Goal: Task Accomplishment & Management: Manage account settings

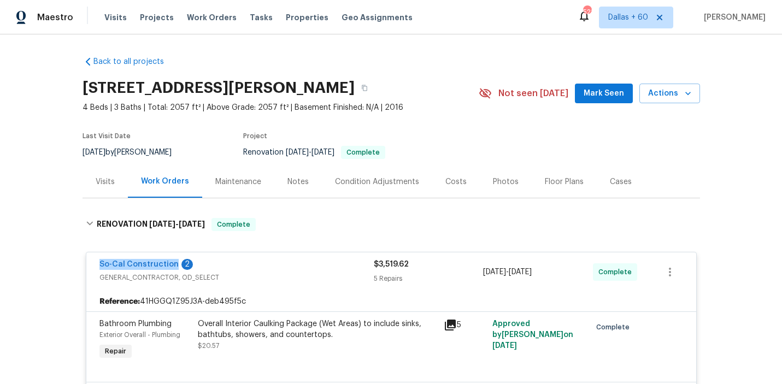
scroll to position [121, 0]
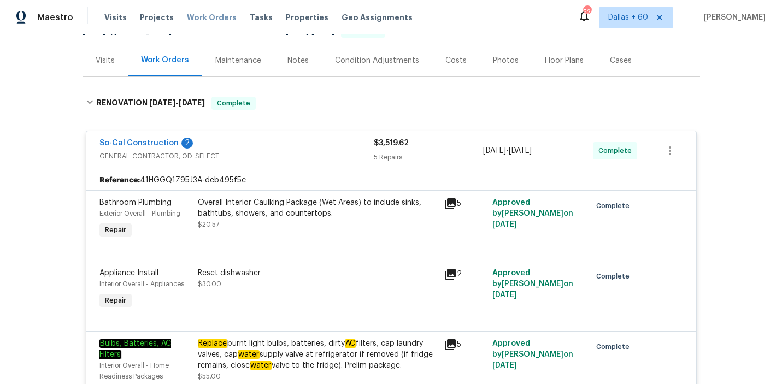
click at [206, 18] on span "Work Orders" at bounding box center [212, 17] width 50 height 11
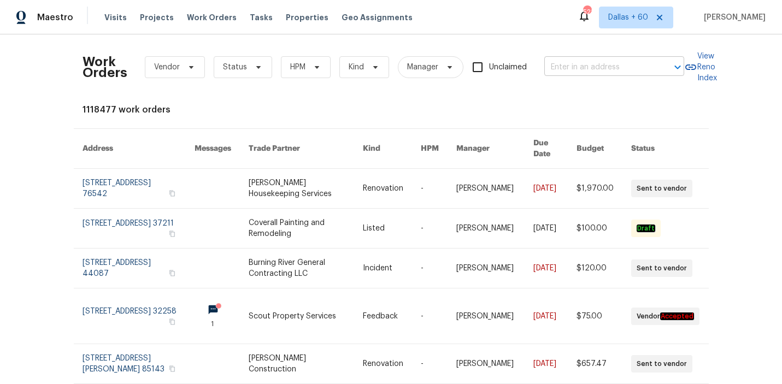
click at [628, 61] on input "text" at bounding box center [598, 67] width 109 height 17
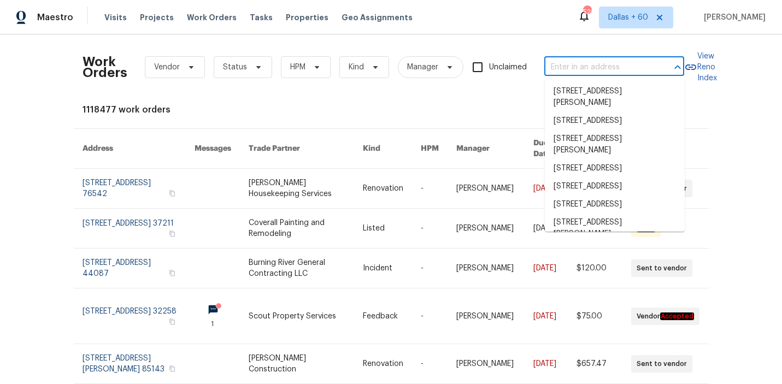
paste input "https://drive.google.com/file/d/1ntu1DAXGCy6Caw4-gLSn-3OlRaEQ2Dq5/view?usp=driv…"
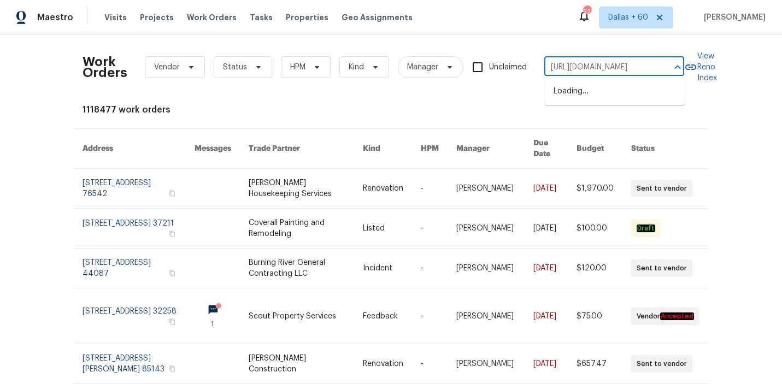
type input "https://drive.google.com/file/d/1ntu1DAXGCy6Caw4-gLSn-3OlRaEQ2Dq5/view?usp=driv…"
click at [587, 63] on input "https://drive.google.com/file/d/1ntu1DAXGCy6Caw4-gLSn-3OlRaEQ2Dq5/view?usp=driv…" at bounding box center [598, 67] width 109 height 17
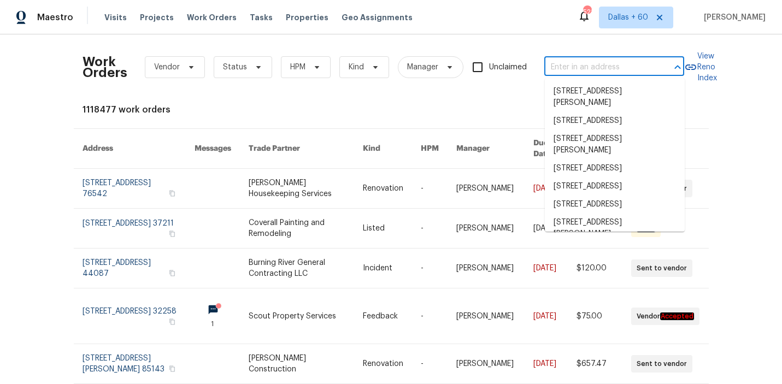
scroll to position [0, 0]
click at [573, 66] on input "text" at bounding box center [598, 67] width 109 height 17
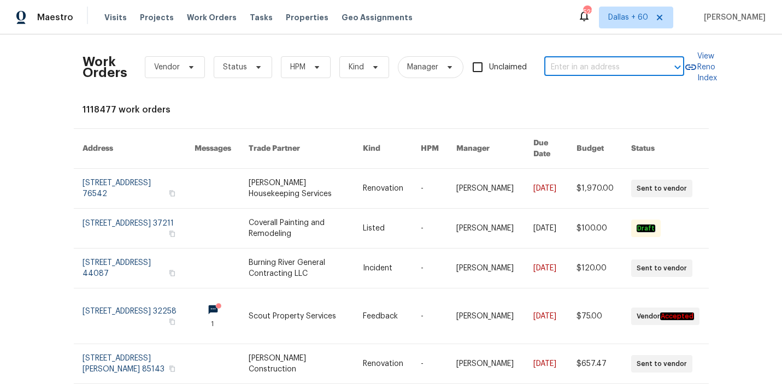
paste input "7811 SW 171st Pl, Beaverton, OR 97007"
type input "7811 SW 171st Pl, Beaverton, OR 97007"
click at [577, 91] on li "7811 SW 171st Pl, Beaverton, OR 97007" at bounding box center [615, 92] width 140 height 18
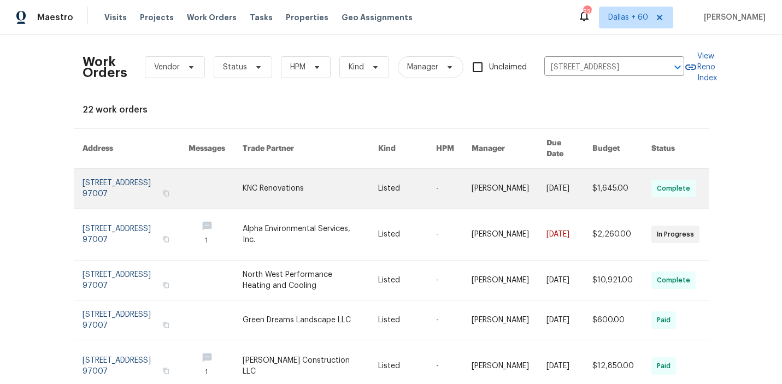
click at [266, 178] on link at bounding box center [310, 188] width 135 height 39
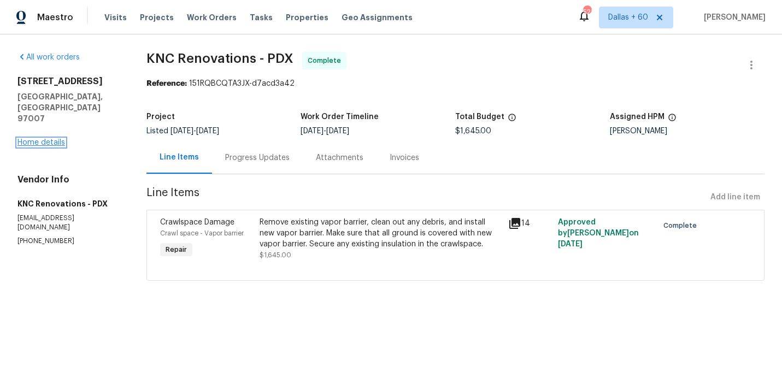
click at [44, 139] on link "Home details" at bounding box center [41, 143] width 48 height 8
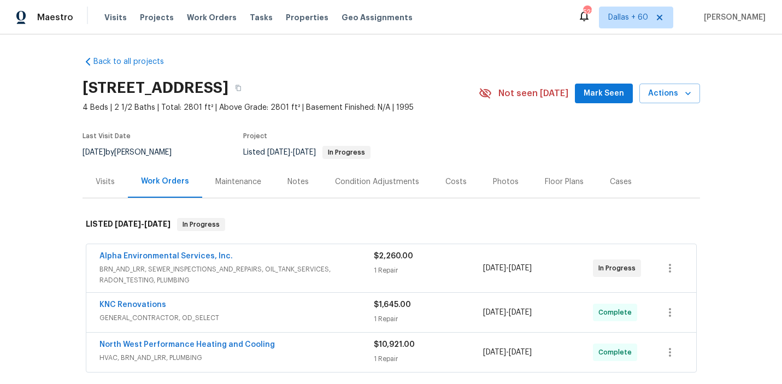
scroll to position [54, 0]
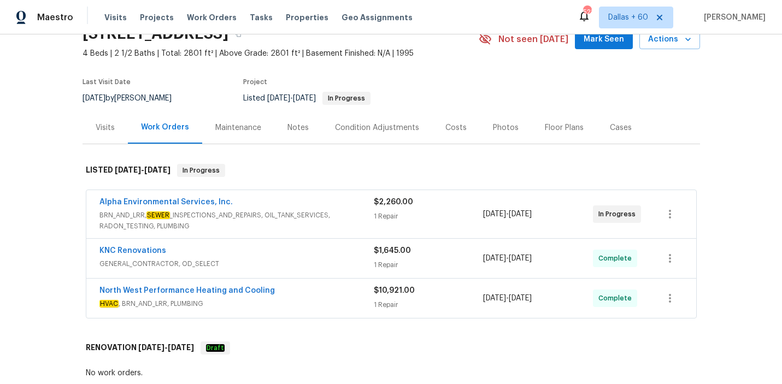
click at [354, 225] on span "BRN_AND_LRR, SEWER _INSPECTIONS_AND_REPAIRS, OIL_TANK_SERVICES, RADON_TESTING, …" at bounding box center [236, 221] width 274 height 22
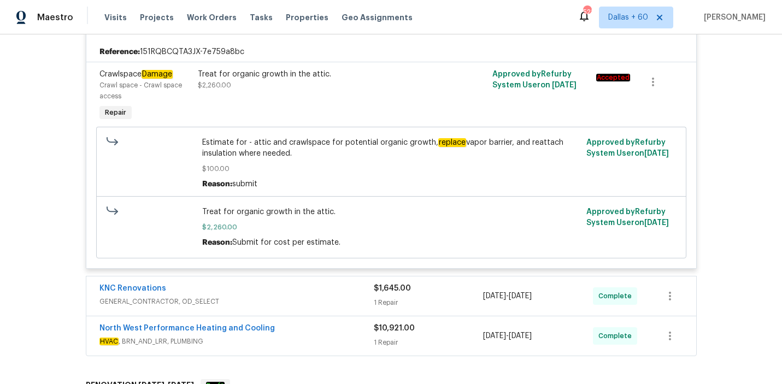
scroll to position [261, 0]
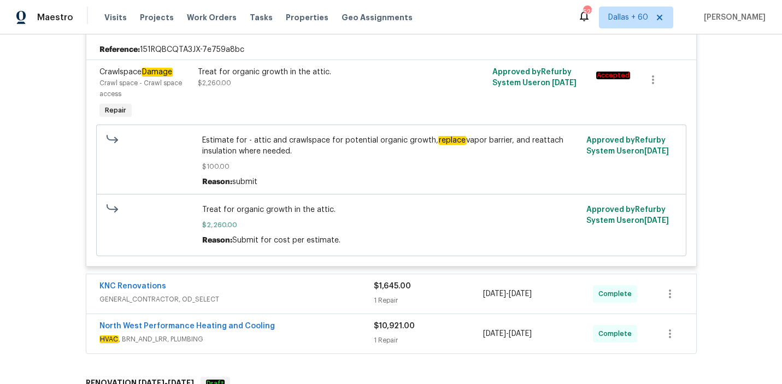
click at [327, 300] on span "GENERAL_CONTRACTOR, OD_SELECT" at bounding box center [236, 299] width 274 height 11
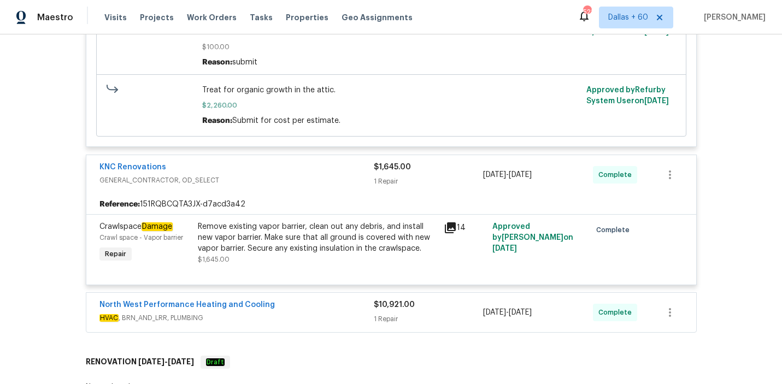
click at [327, 300] on div "North West Performance Heating and Cooling HVAC , BRN_AND_LRR, PLUMBING $10,921…" at bounding box center [391, 312] width 610 height 39
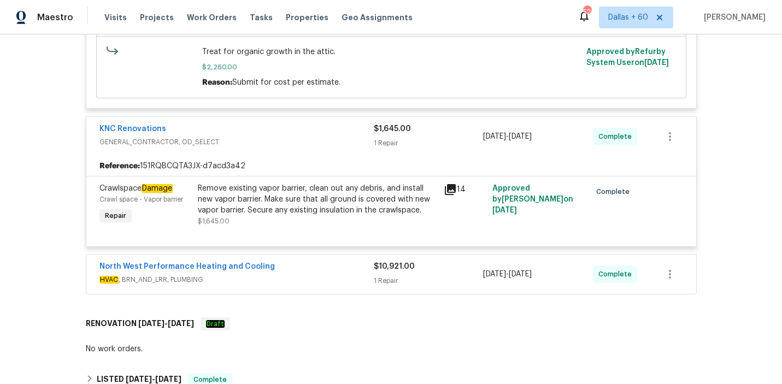
click at [324, 276] on span "HVAC , BRN_AND_LRR, PLUMBING" at bounding box center [236, 279] width 274 height 11
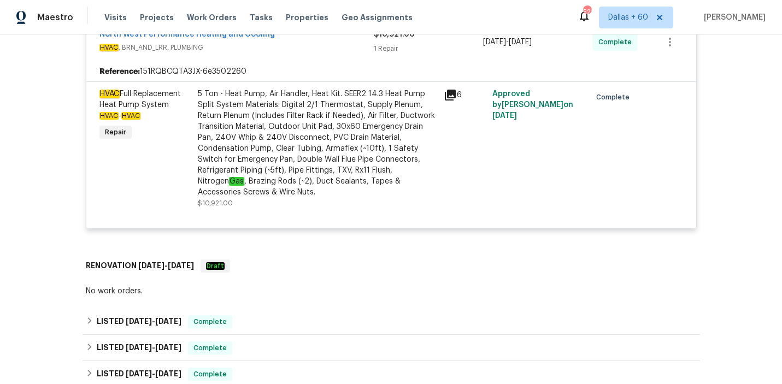
scroll to position [717, 0]
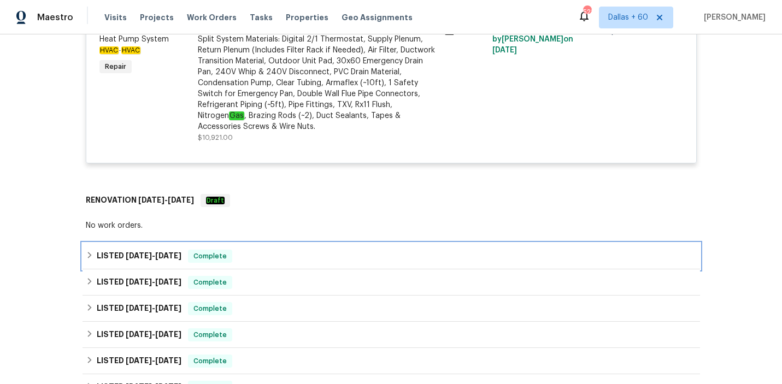
click at [294, 249] on div "LISTED 7/22/25 - 7/24/25 Complete" at bounding box center [392, 256] width 618 height 26
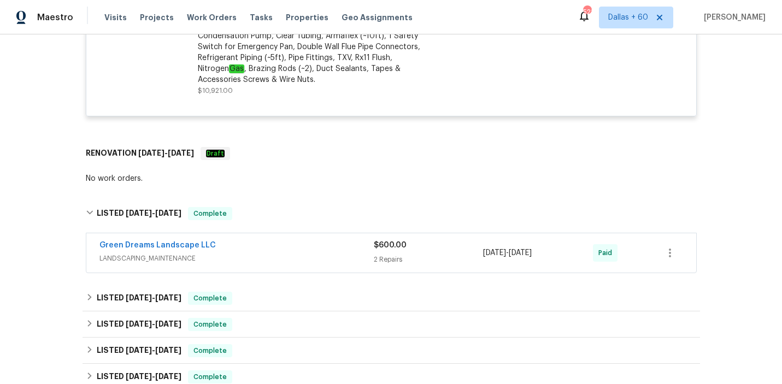
click at [294, 249] on div "Green Dreams Landscape LLC" at bounding box center [236, 246] width 274 height 13
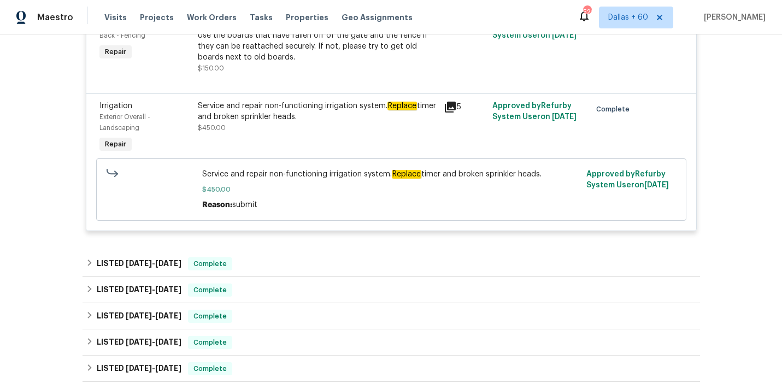
scroll to position [1079, 0]
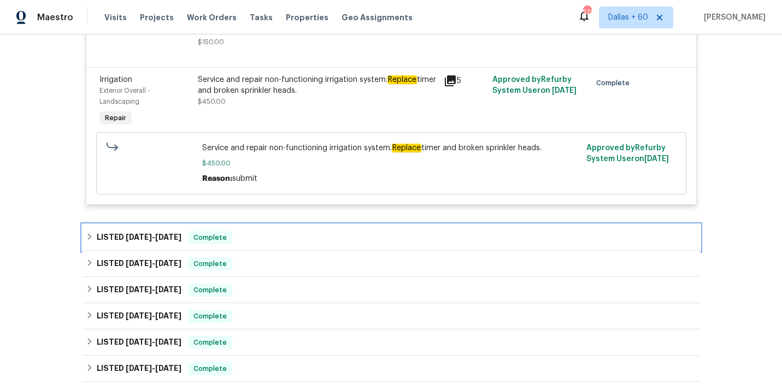
click at [294, 249] on div "LISTED 3/3/25 - 4/7/25 Complete" at bounding box center [392, 238] width 618 height 26
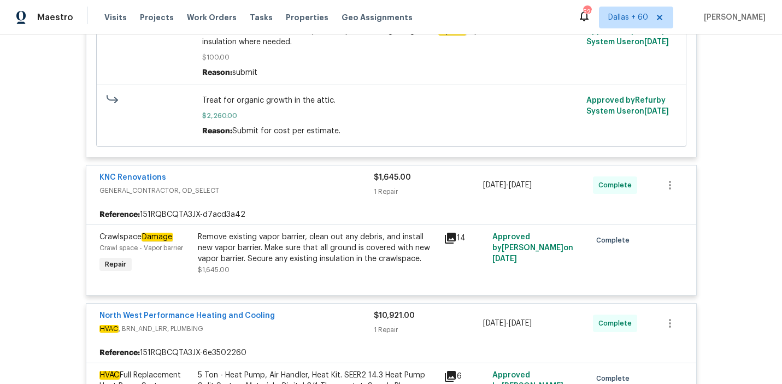
scroll to position [370, 0]
click at [262, 256] on div "Remove existing vapor barrier, clean out any debris, and install new vapor barr…" at bounding box center [317, 248] width 239 height 33
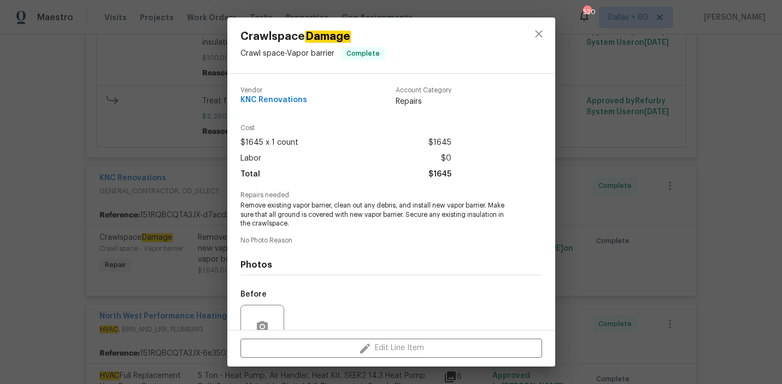
click at [88, 181] on div "Crawlspace Damage Crawl space - Vapor barrier Complete Vendor KNC Renovations A…" at bounding box center [391, 192] width 782 height 384
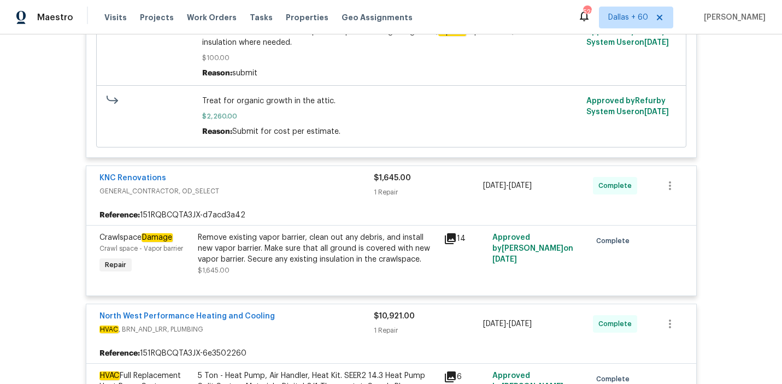
scroll to position [387, 0]
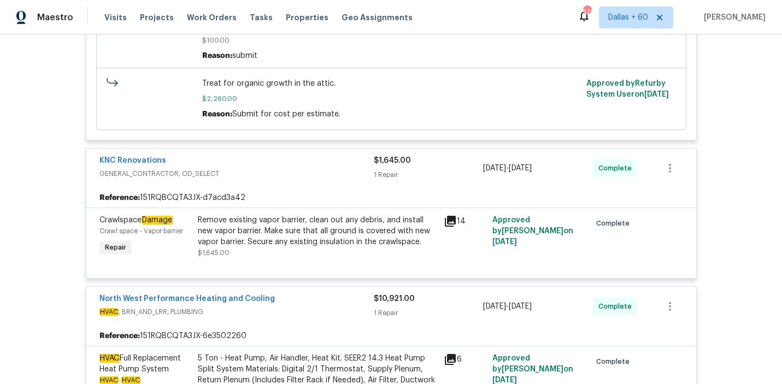
click at [259, 235] on div "Remove existing vapor barrier, clean out any debris, and install new vapor barr…" at bounding box center [317, 231] width 239 height 33
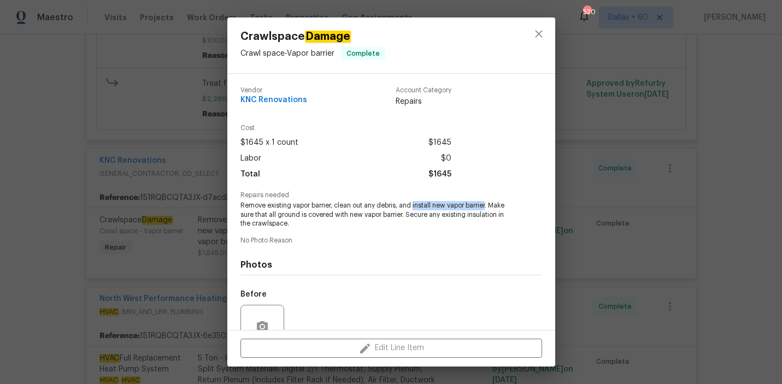
drag, startPoint x: 414, startPoint y: 204, endPoint x: 489, endPoint y: 206, distance: 74.4
click at [489, 206] on span "Remove existing vapor barrier, clean out any debris, and install new vapor barr…" at bounding box center [377, 214] width 272 height 27
copy span "install new vapor barrier"
click at [79, 162] on div "Crawlspace Damage Crawl space - Vapor barrier Complete Vendor KNC Renovations A…" at bounding box center [391, 192] width 782 height 384
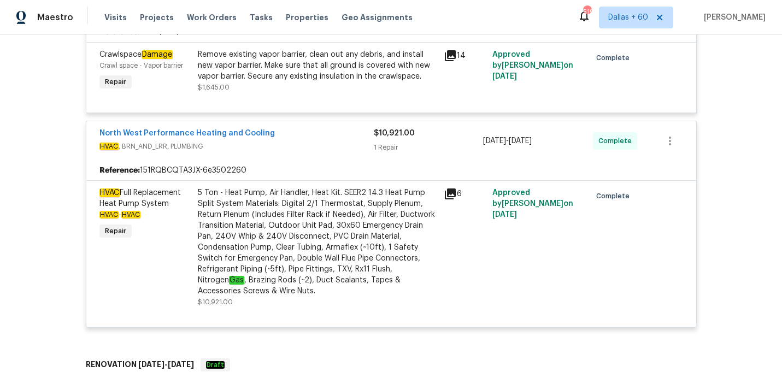
scroll to position [366, 0]
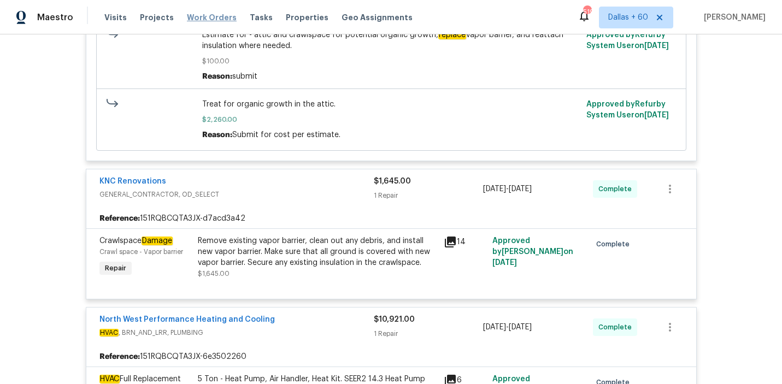
click at [197, 19] on span "Work Orders" at bounding box center [212, 17] width 50 height 11
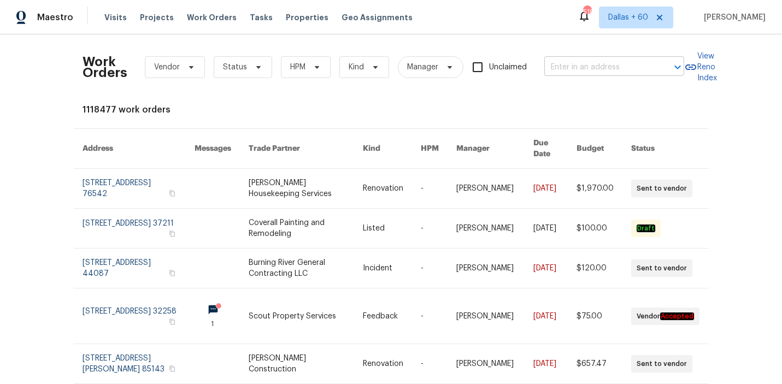
click at [598, 67] on input "text" at bounding box center [598, 67] width 109 height 17
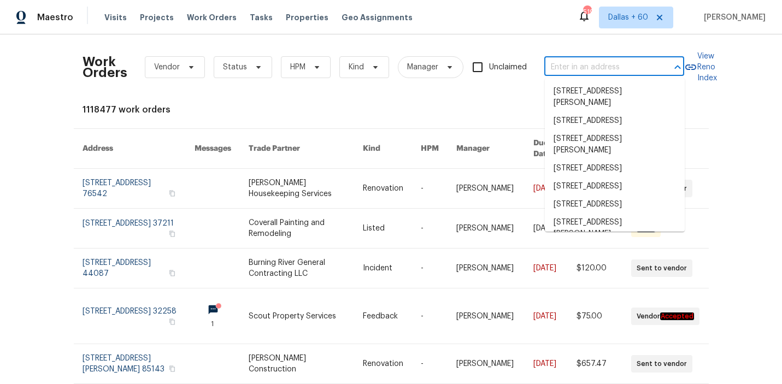
paste input "2405 Riley Dr, Killeen, TX 76542"
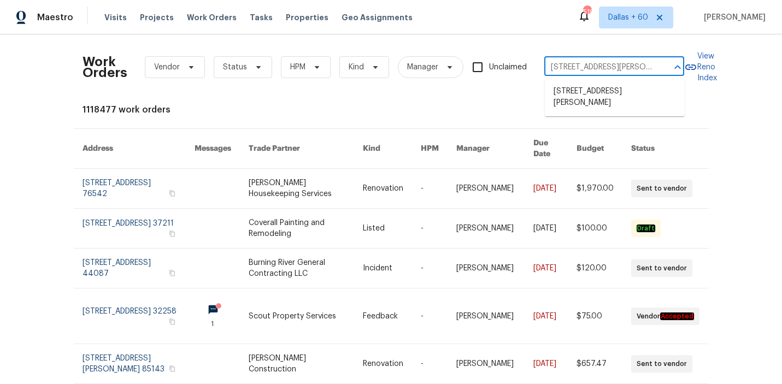
scroll to position [0, 10]
type input "2405 Riley Dr, Killeen, TX 76542"
click at [595, 93] on li "2405 Riley Dr, Killeen, TX 76542" at bounding box center [615, 98] width 140 height 30
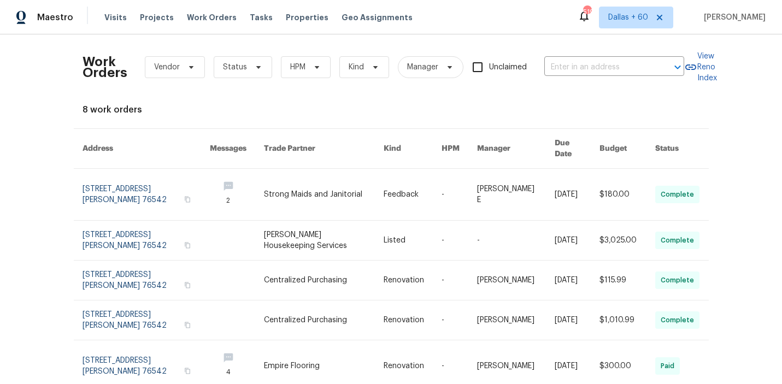
type input "2405 Riley Dr, Killeen, TX 76542"
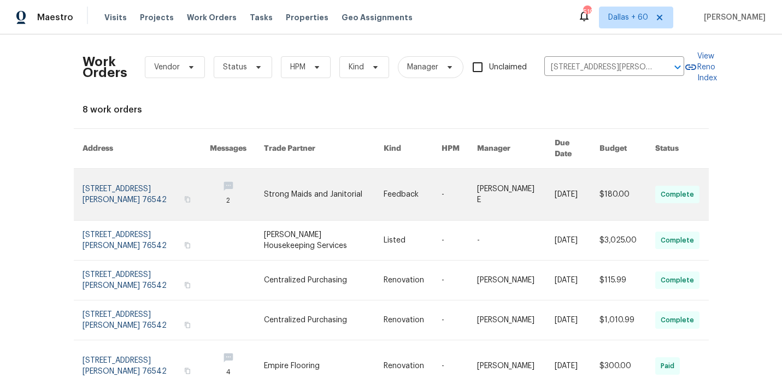
click at [335, 181] on link at bounding box center [324, 194] width 120 height 51
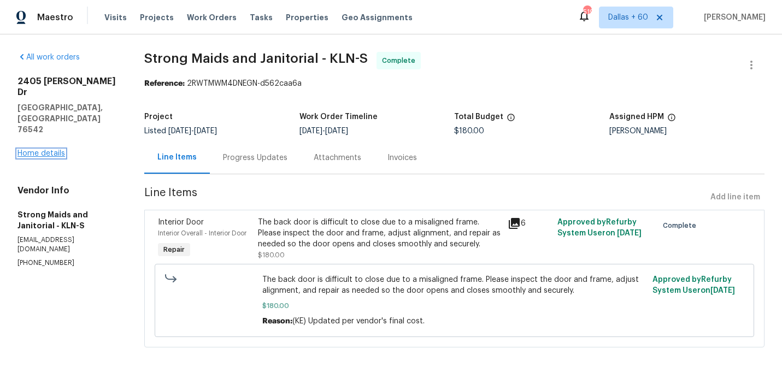
click at [49, 150] on link "Home details" at bounding box center [41, 154] width 48 height 8
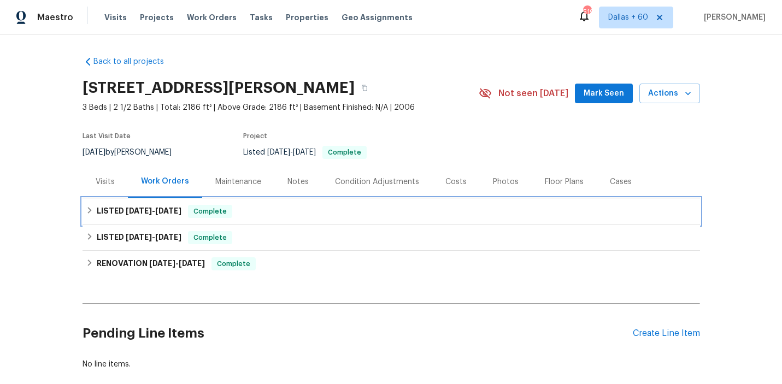
click at [292, 204] on div "LISTED 9/3/25 - 9/10/25 Complete" at bounding box center [392, 211] width 618 height 26
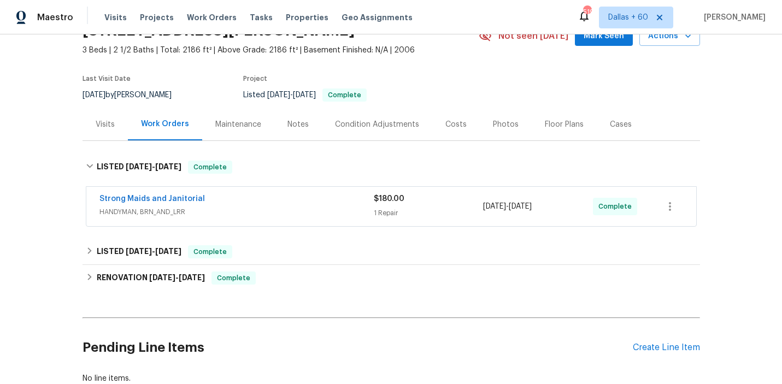
click at [292, 204] on div "Strong Maids and Janitorial" at bounding box center [236, 200] width 274 height 13
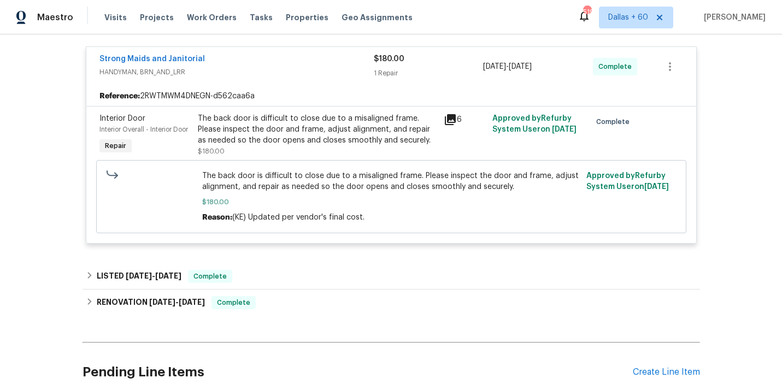
scroll to position [211, 0]
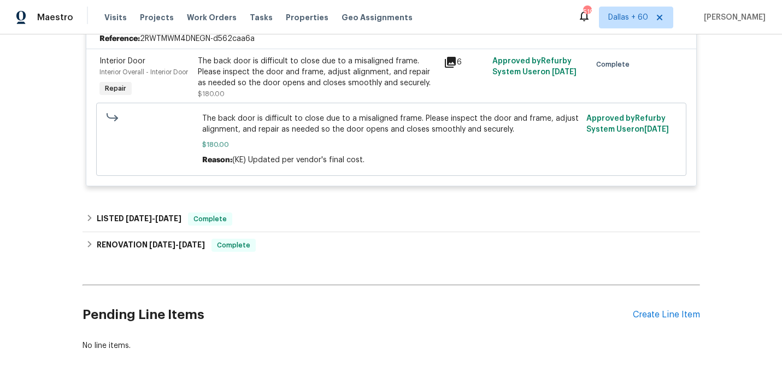
click at [292, 204] on div "Back to all projects 2405 Riley Dr, Killeen, TX 76542 3 Beds | 2 1/2 Baths | To…" at bounding box center [392, 73] width 618 height 576
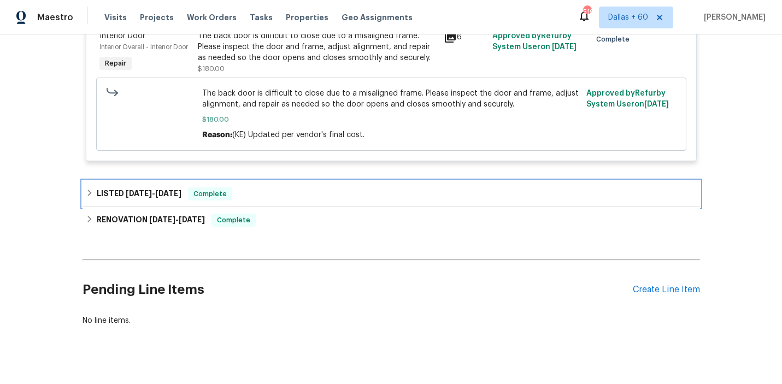
click at [292, 204] on div "LISTED 8/28/25 - 8/28/25 Complete" at bounding box center [392, 194] width 618 height 26
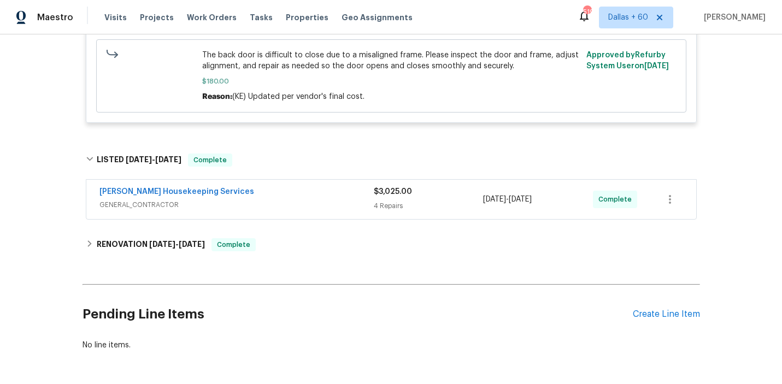
click at [292, 204] on span "GENERAL_CONTRACTOR" at bounding box center [236, 205] width 274 height 11
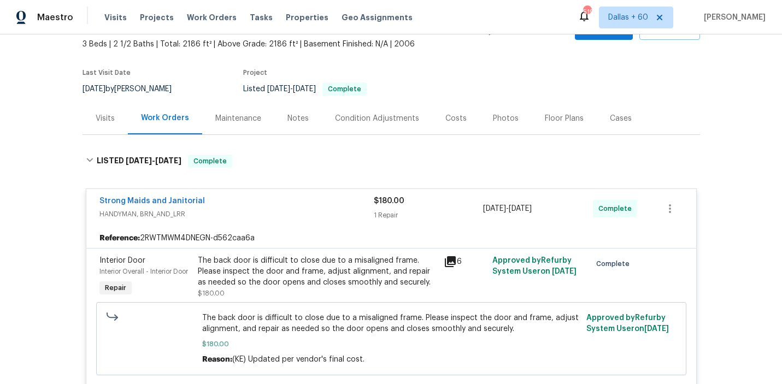
scroll to position [0, 0]
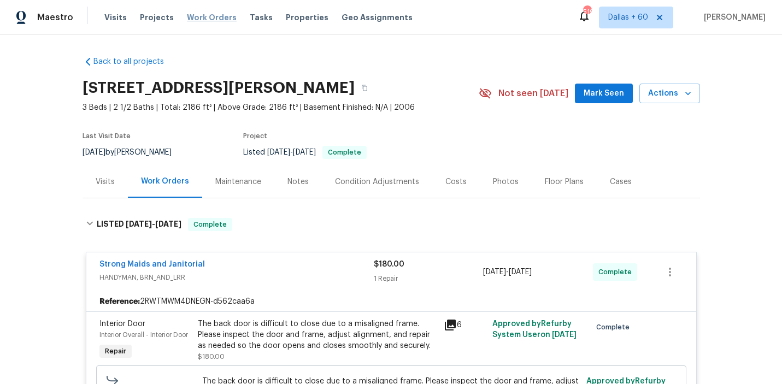
click at [199, 19] on span "Work Orders" at bounding box center [212, 17] width 50 height 11
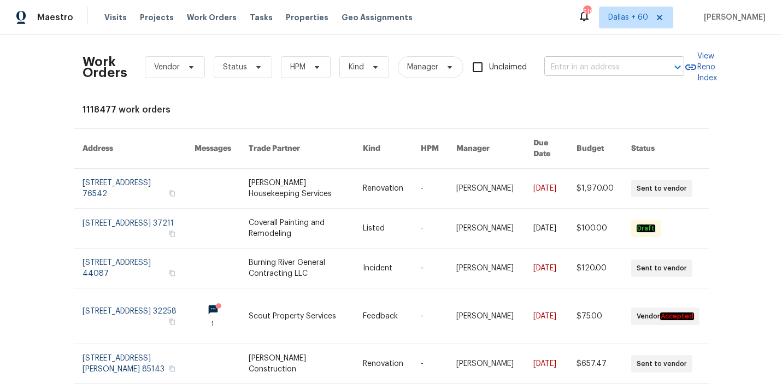
click at [572, 69] on input "text" at bounding box center [598, 67] width 109 height 17
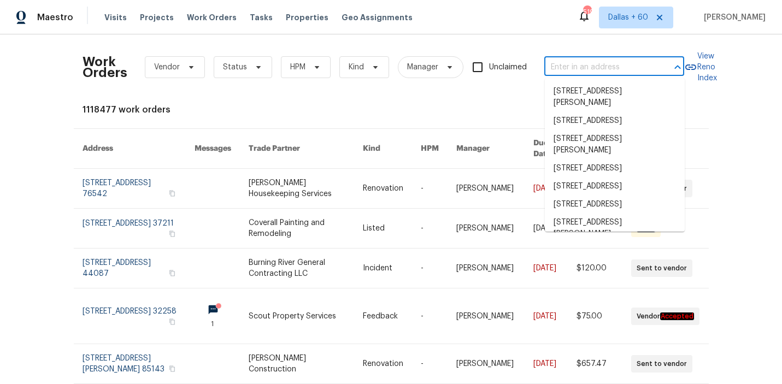
paste input "2351 County Road 4010, Decatur, TX 76234"
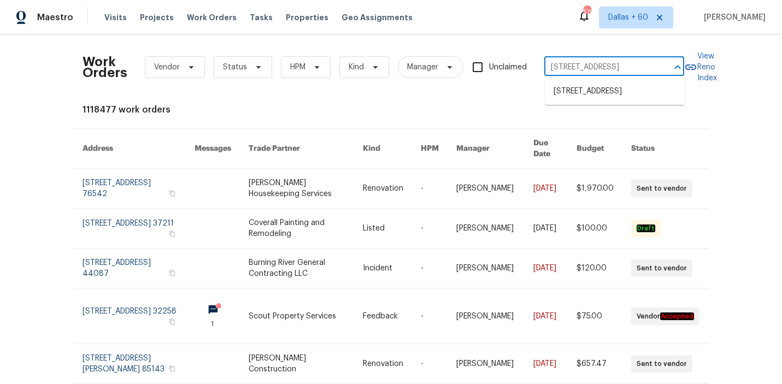
scroll to position [0, 51]
type input "2351 County Road 4010, Decatur, TX 76234"
click at [569, 101] on li "2351 County Road 4010, Decatur, TX 76234" at bounding box center [615, 92] width 140 height 18
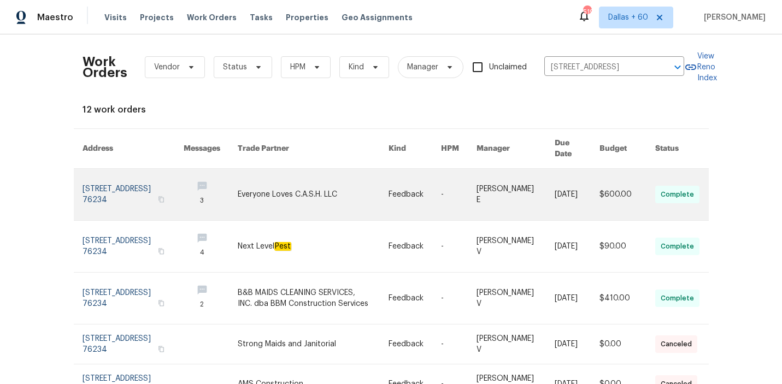
click at [298, 203] on link at bounding box center [313, 194] width 151 height 51
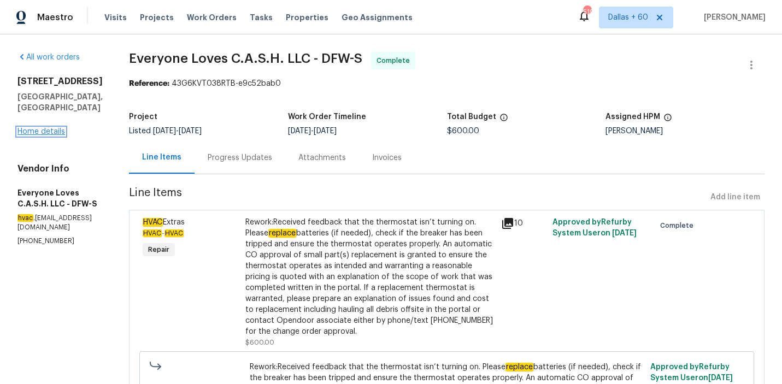
click at [38, 128] on link "Home details" at bounding box center [41, 132] width 48 height 8
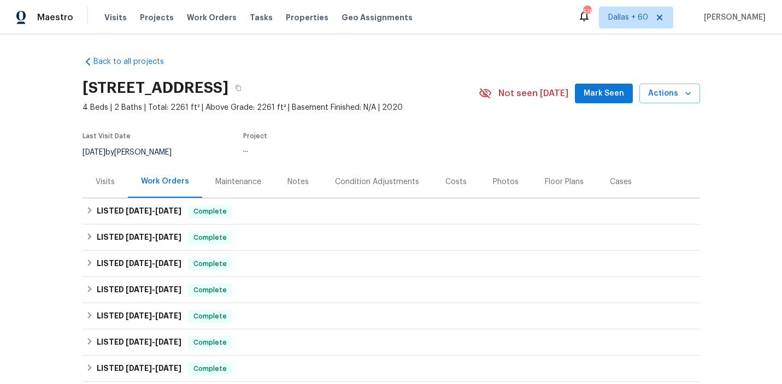
scroll to position [105, 0]
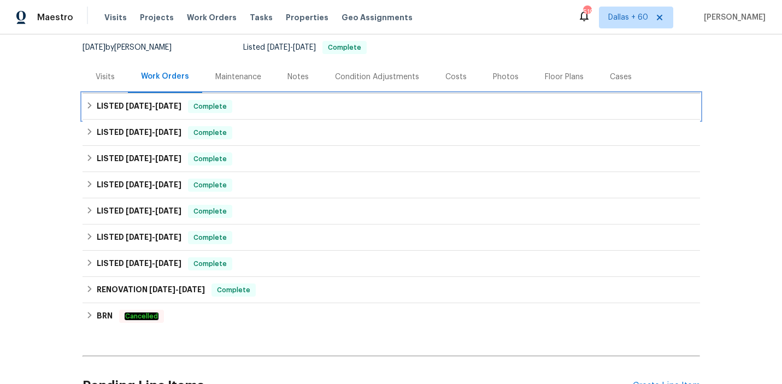
click at [311, 107] on div "LISTED 9/8/25 - 9/10/25 Complete" at bounding box center [391, 106] width 611 height 13
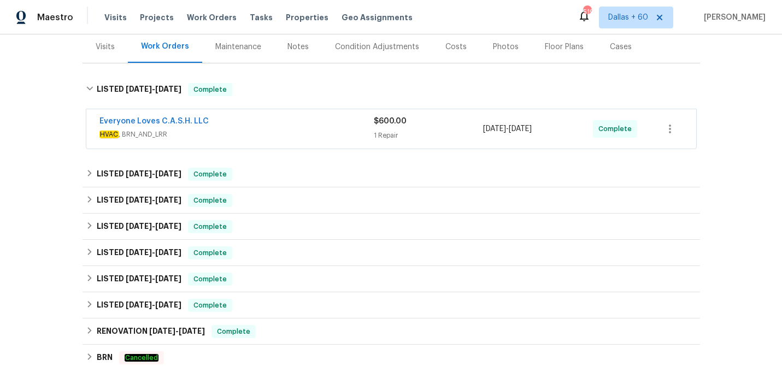
click at [312, 119] on div "Everyone Loves C.A.S.H. LLC" at bounding box center [236, 122] width 274 height 13
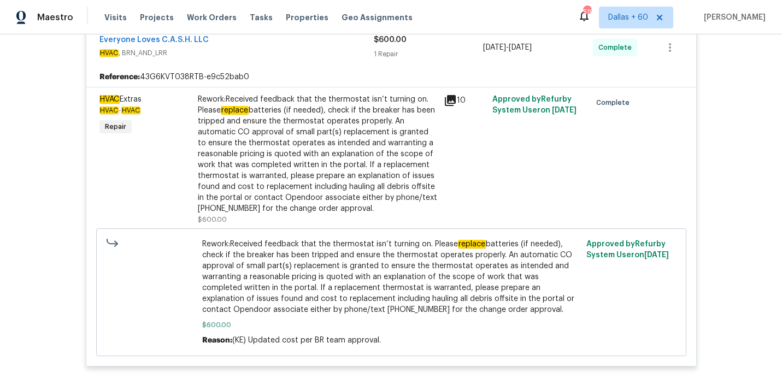
scroll to position [0, 0]
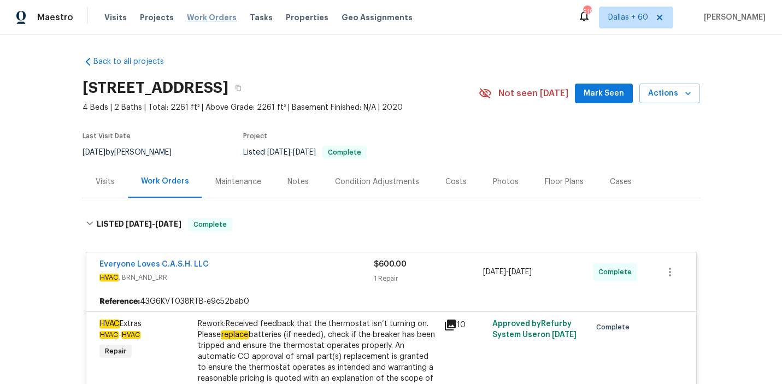
click at [221, 19] on span "Work Orders" at bounding box center [212, 17] width 50 height 11
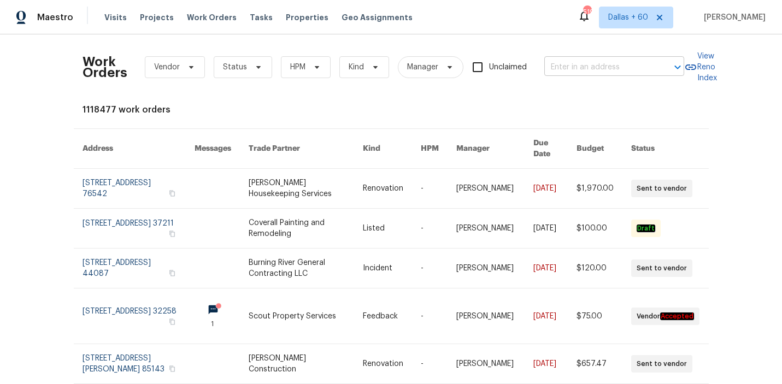
click at [606, 72] on input "text" at bounding box center [598, 67] width 109 height 17
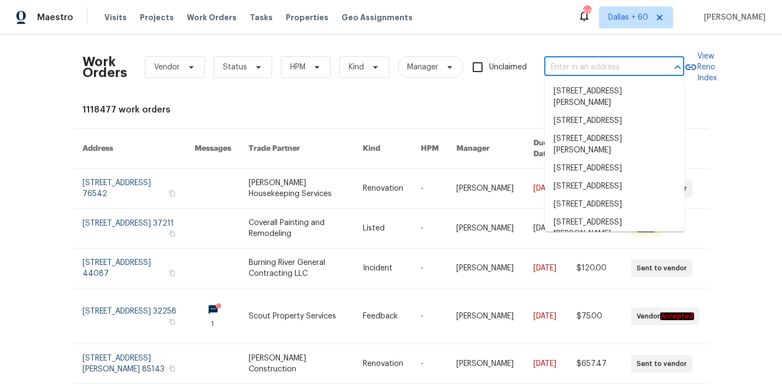
paste input "9940 Peregrine Trl, Fort Worth, TX 76108"
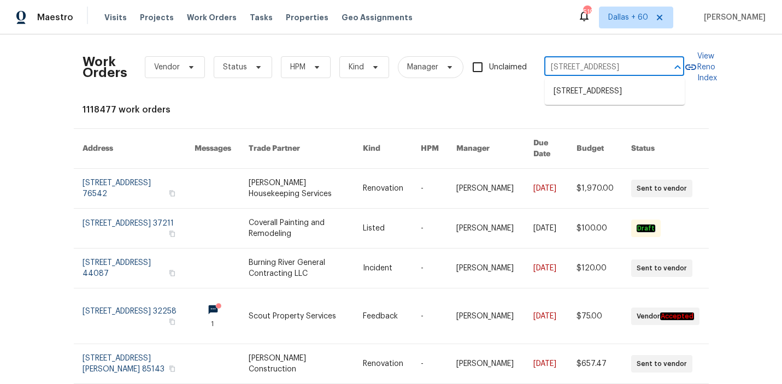
scroll to position [0, 42]
type input "9940 Peregrine Trl, Fort Worth, TX 76108"
click at [602, 97] on li "9940 Peregrine Trl, Fort Worth, TX 76108" at bounding box center [615, 92] width 140 height 18
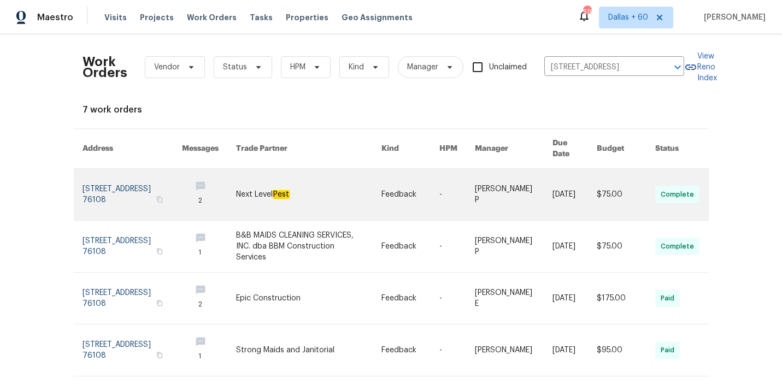
click at [236, 191] on td "Next Level Pest" at bounding box center [299, 195] width 145 height 52
click at [225, 173] on link at bounding box center [209, 194] width 54 height 51
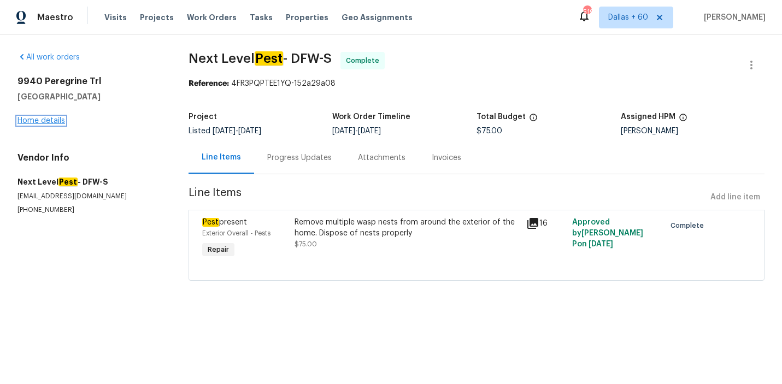
click at [36, 117] on link "Home details" at bounding box center [41, 121] width 48 height 8
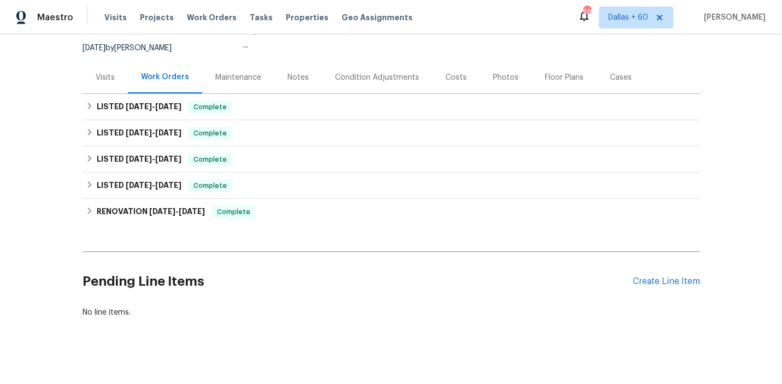
scroll to position [113, 0]
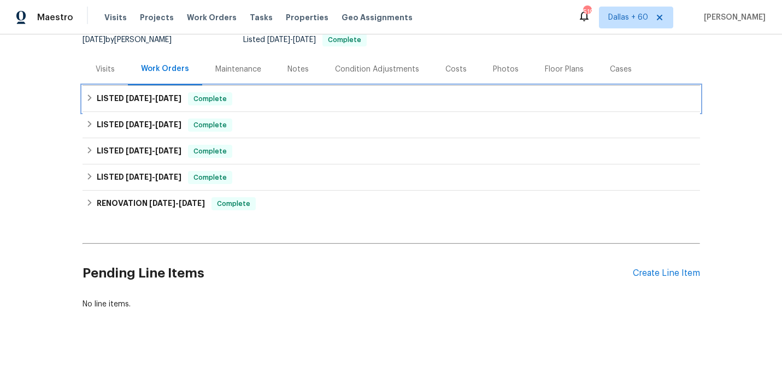
click at [346, 96] on div "LISTED 9/4/25 - 9/10/25 Complete" at bounding box center [391, 98] width 611 height 13
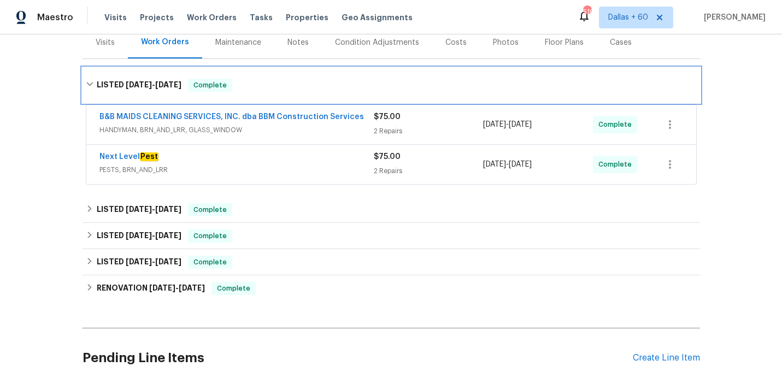
scroll to position [0, 0]
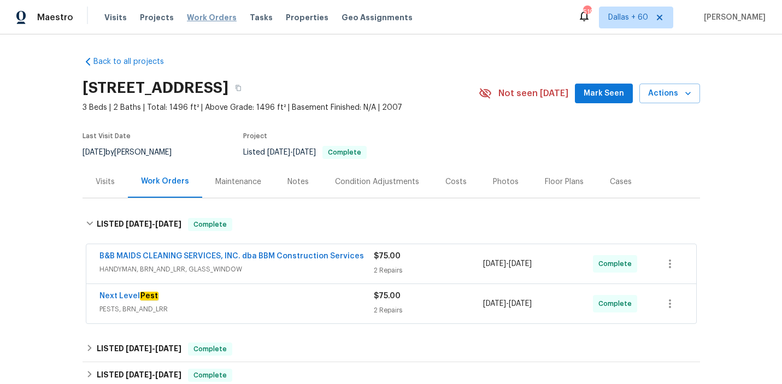
click at [215, 20] on span "Work Orders" at bounding box center [212, 17] width 50 height 11
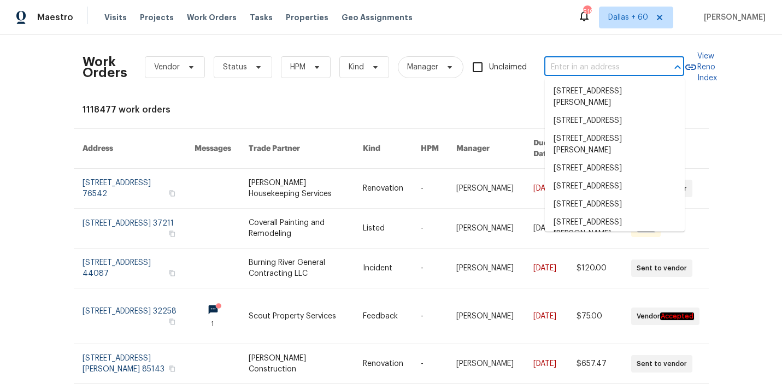
click at [571, 66] on input "text" at bounding box center [598, 67] width 109 height 17
paste input "925 Siena Dr, Southlake, TX 76092"
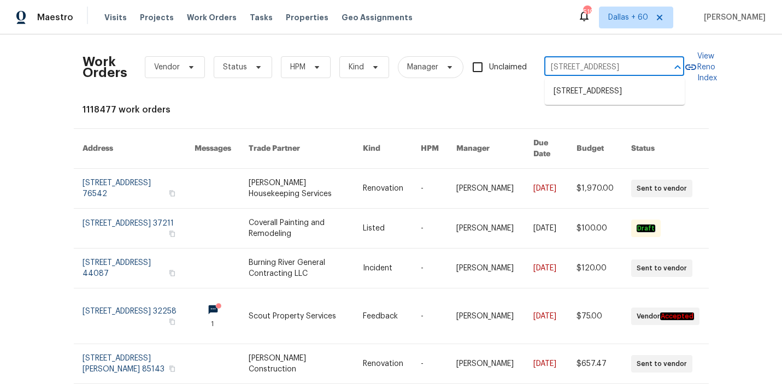
type input "925 Siena Dr, Southlake, TX 76092"
click at [582, 89] on li "925 Siena Dr, Southlake, TX 76092" at bounding box center [615, 92] width 140 height 18
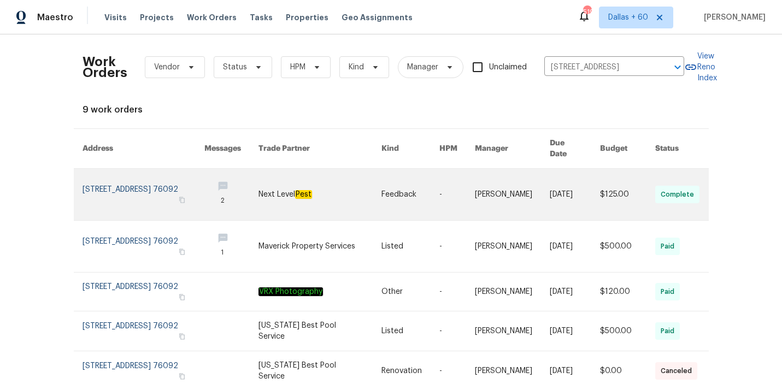
click at [283, 193] on link at bounding box center [320, 194] width 122 height 51
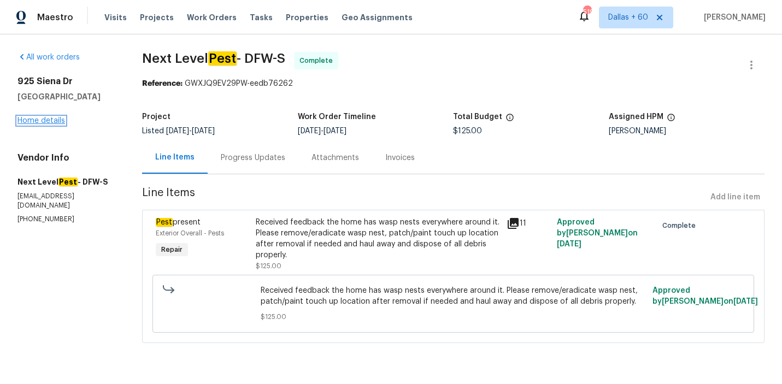
click at [44, 121] on link "Home details" at bounding box center [41, 121] width 48 height 8
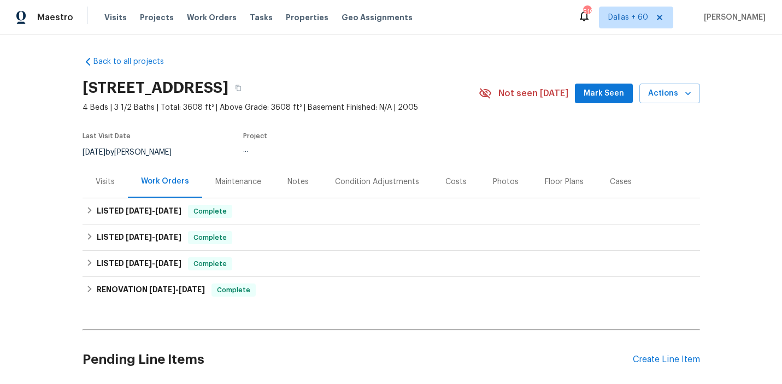
scroll to position [86, 0]
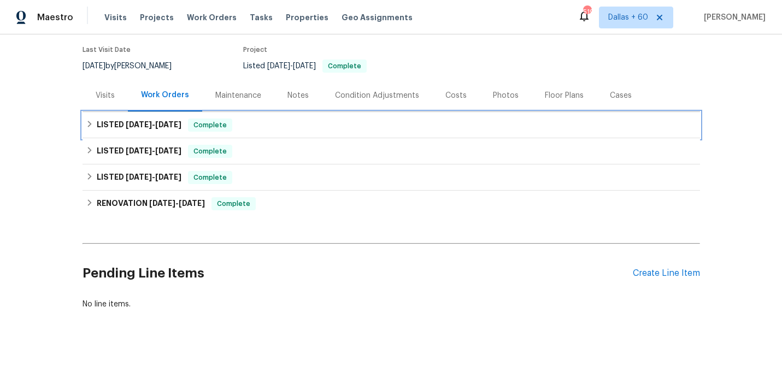
click at [277, 121] on div "LISTED 9/8/25 - 9/10/25 Complete" at bounding box center [391, 125] width 611 height 13
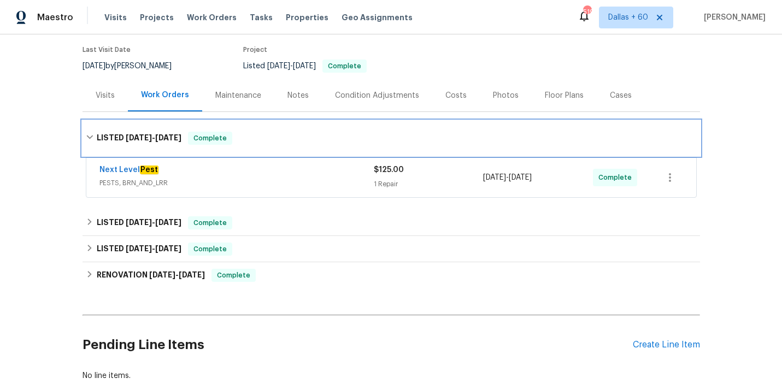
scroll to position [125, 0]
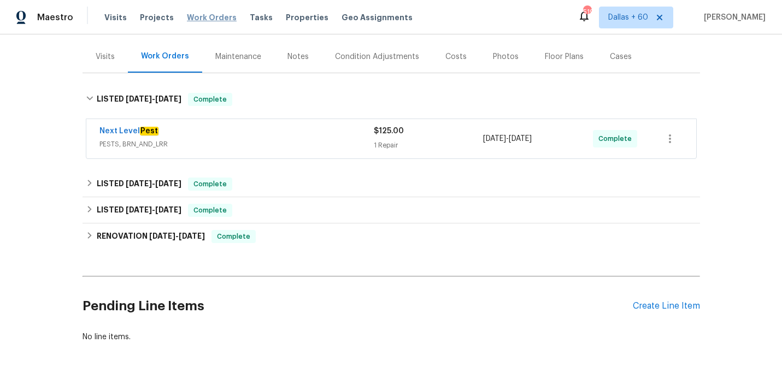
click at [213, 16] on span "Work Orders" at bounding box center [212, 17] width 50 height 11
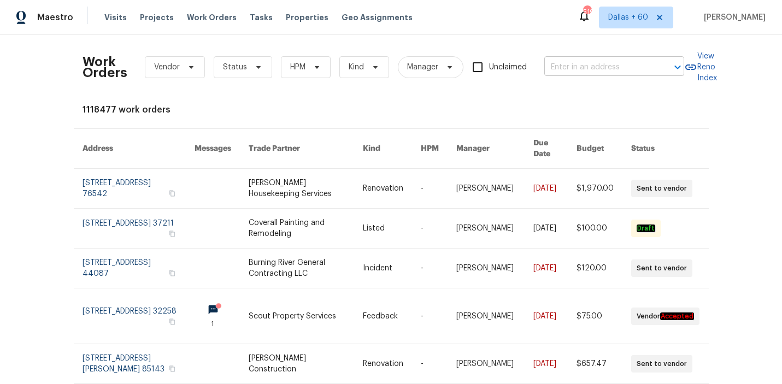
click at [602, 71] on input "text" at bounding box center [598, 67] width 109 height 17
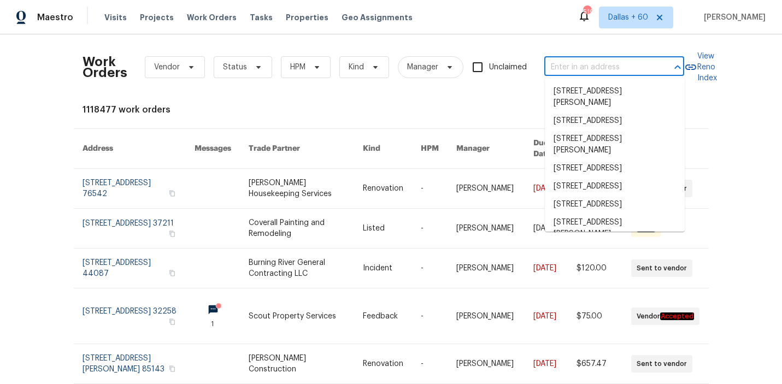
paste input "2642 49th St N, Saint Petersburg, FL 33710"
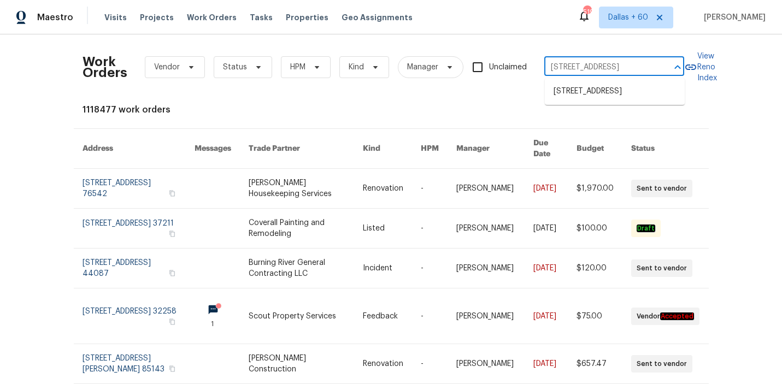
scroll to position [0, 50]
type input "2642 49th St N, Saint Petersburg, FL 33710"
click at [602, 91] on li "2642 49th St N, Saint Petersburg, FL 33710" at bounding box center [615, 92] width 140 height 18
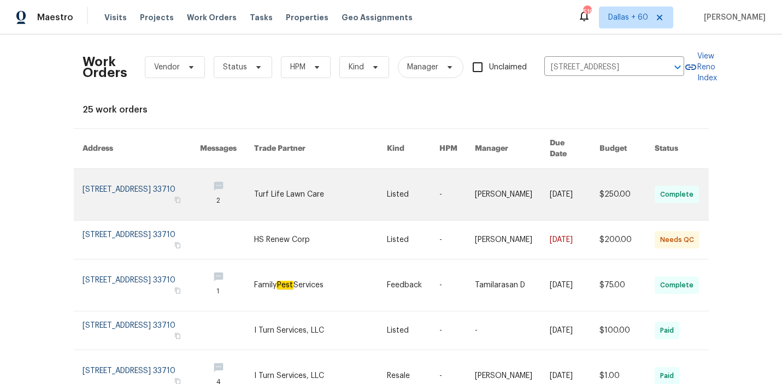
click at [290, 169] on link at bounding box center [320, 194] width 133 height 51
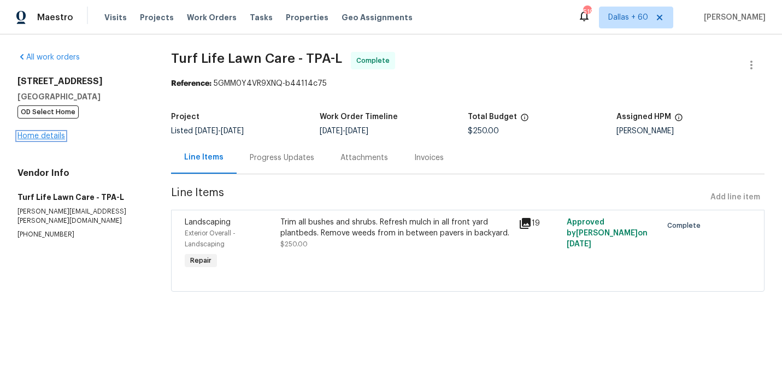
click at [45, 136] on link "Home details" at bounding box center [41, 136] width 48 height 8
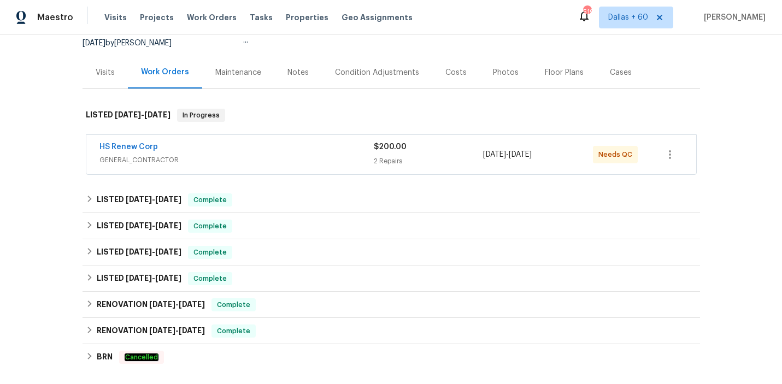
click at [299, 165] on span "GENERAL_CONTRACTOR" at bounding box center [236, 160] width 274 height 11
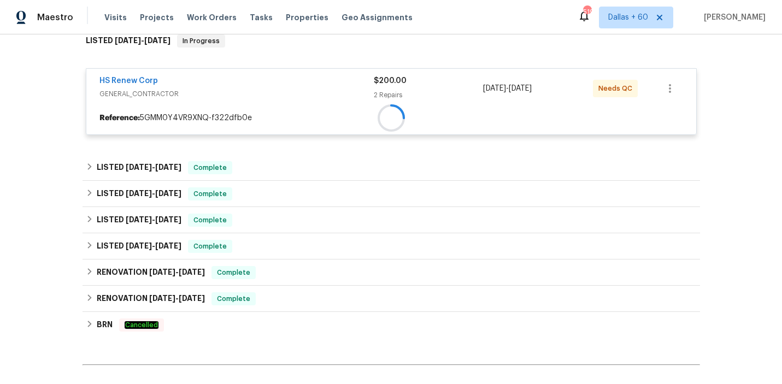
scroll to position [184, 0]
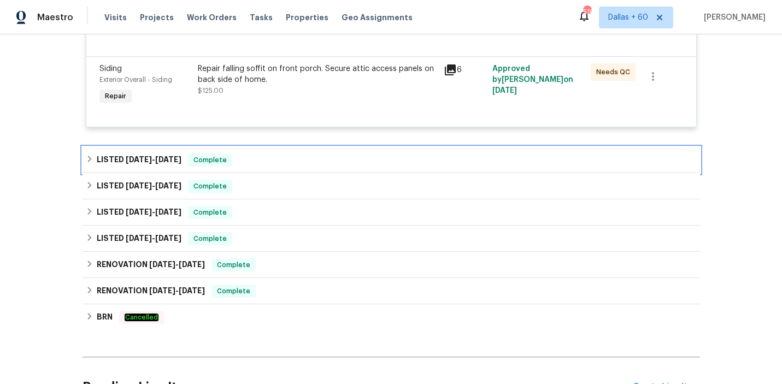
click at [299, 165] on div "LISTED 8/14/25 - 8/19/25 Complete" at bounding box center [391, 160] width 611 height 13
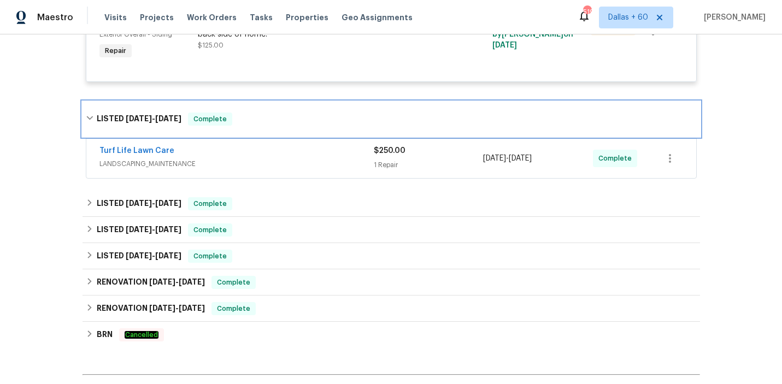
scroll to position [388, 0]
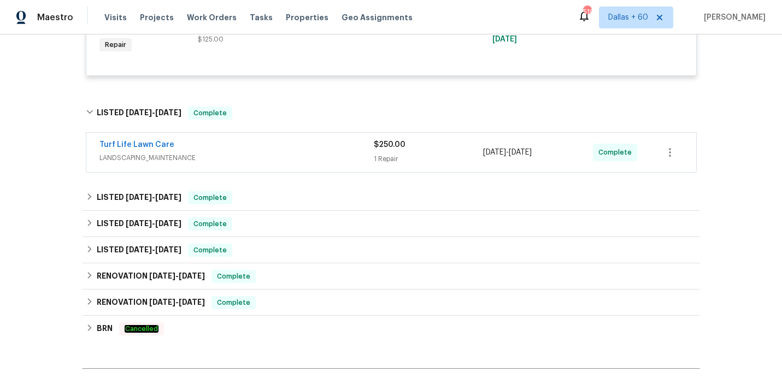
click at [299, 165] on div "Turf Life Lawn Care LANDSCAPING_MAINTENANCE" at bounding box center [236, 152] width 274 height 26
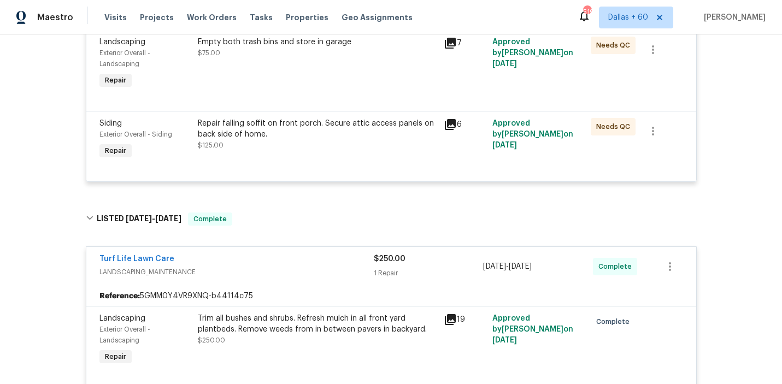
scroll to position [299, 0]
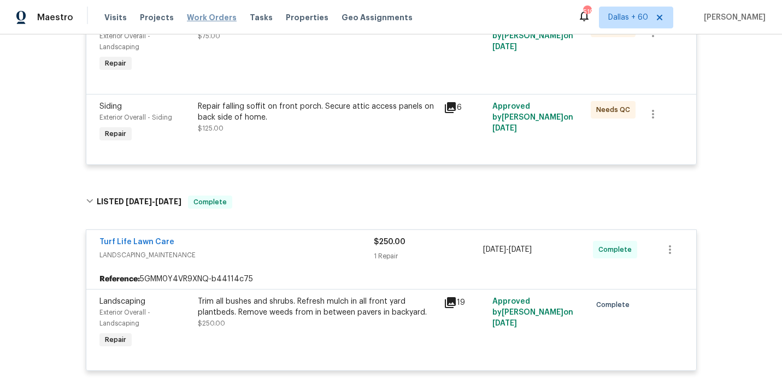
click at [209, 14] on span "Work Orders" at bounding box center [212, 17] width 50 height 11
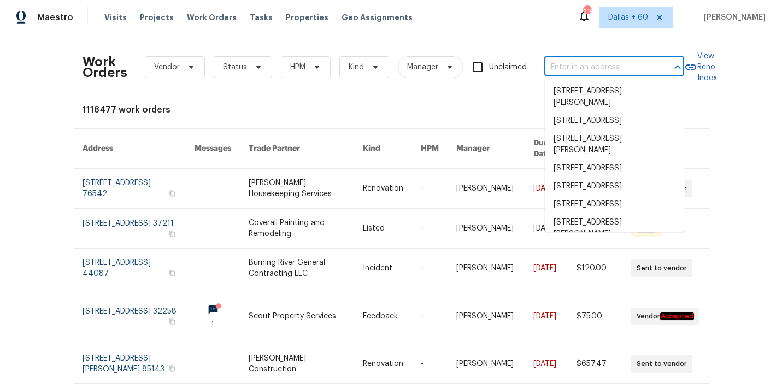
click at [576, 63] on input "text" at bounding box center [598, 67] width 109 height 17
paste input "9003 Willowbrook Cir, Bradenton, FL 34212"
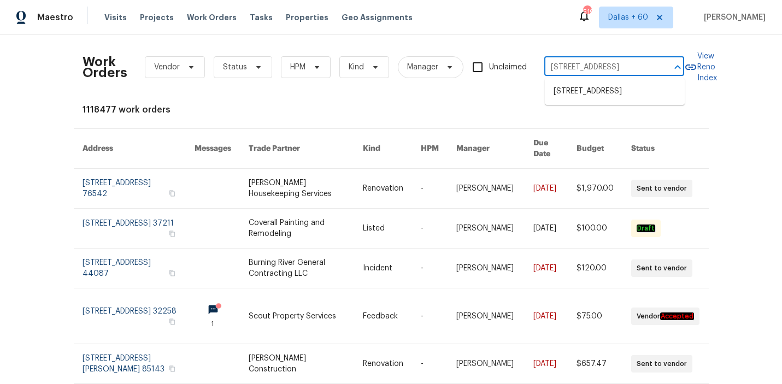
scroll to position [0, 52]
type input "9003 Willowbrook Cir, Bradenton, FL 34212"
click at [577, 87] on li "9003 Willowbrook Cir, Bradenton, FL 34212" at bounding box center [615, 92] width 140 height 18
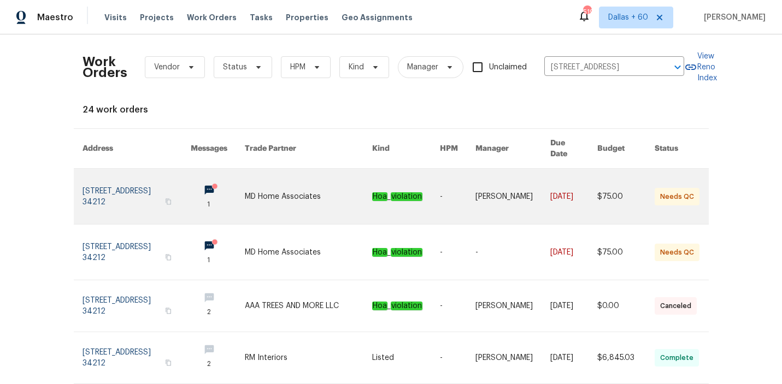
click at [267, 192] on td "MD Home Associates" at bounding box center [300, 197] width 128 height 56
click at [245, 175] on link at bounding box center [218, 196] width 54 height 55
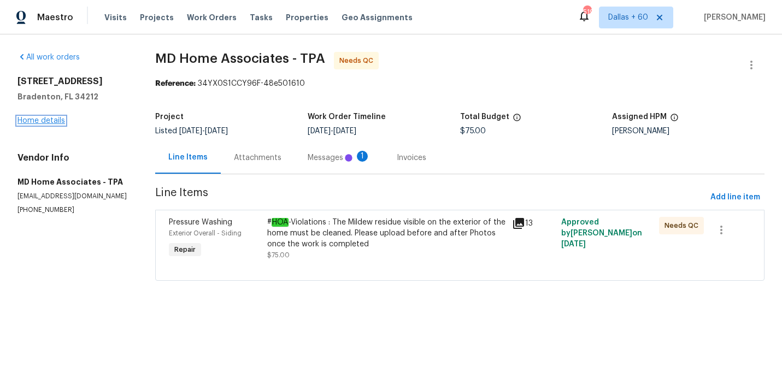
click at [53, 119] on link "Home details" at bounding box center [41, 121] width 48 height 8
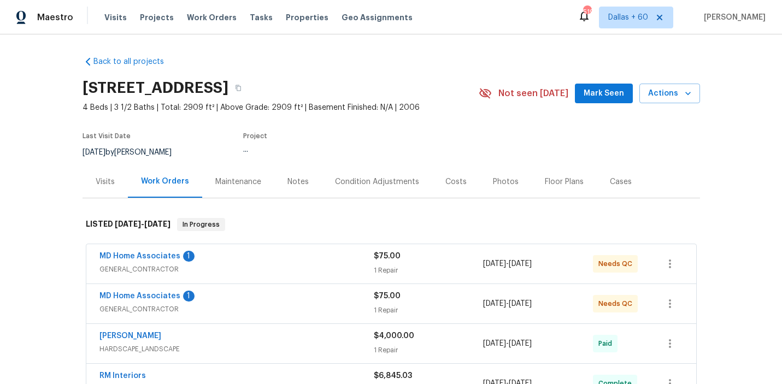
scroll to position [63, 0]
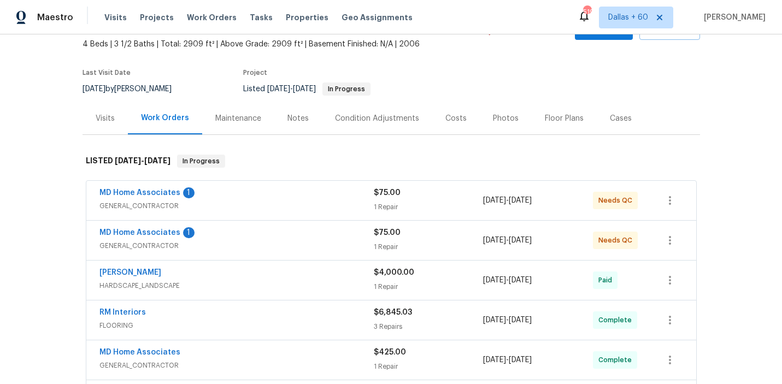
click at [284, 196] on div "MD Home Associates 1" at bounding box center [236, 194] width 274 height 13
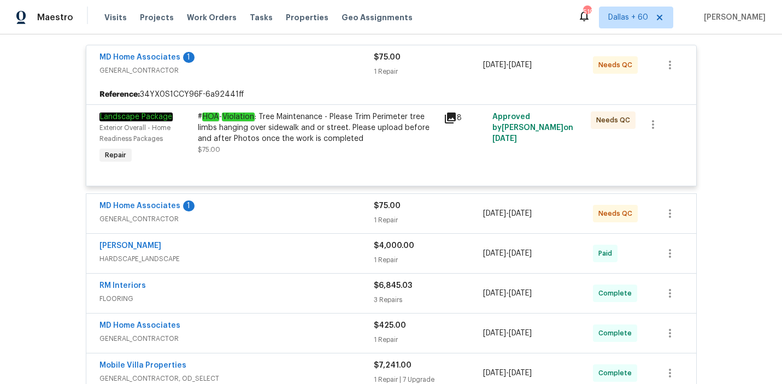
scroll to position [209, 0]
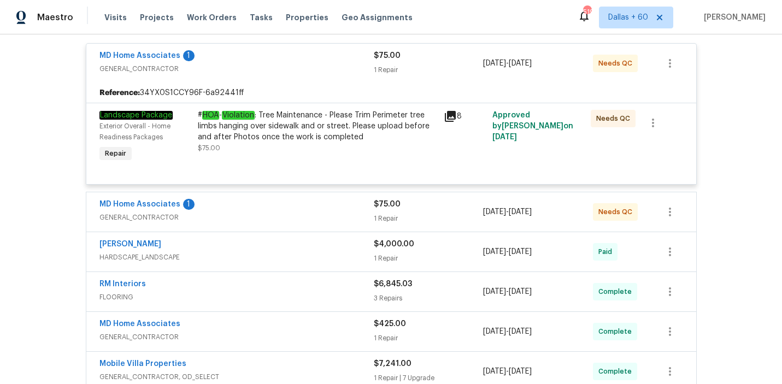
click at [284, 196] on div "MD Home Associates 1 GENERAL_CONTRACTOR $75.00 1 Repair 9/9/2025 - 9/11/2025 Ne…" at bounding box center [391, 211] width 610 height 39
click at [285, 208] on div "MD Home Associates 1" at bounding box center [236, 205] width 274 height 13
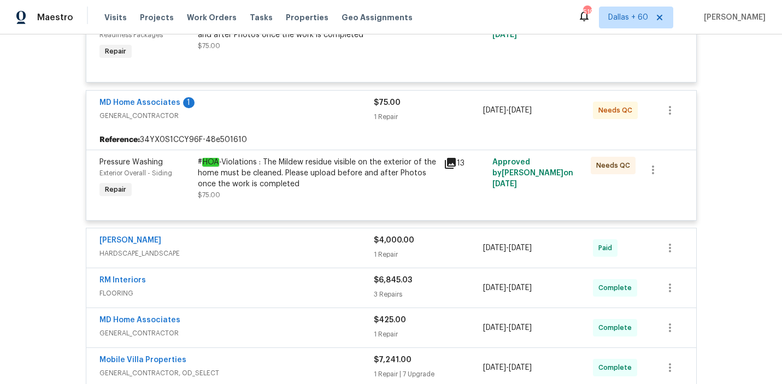
scroll to position [351, 0]
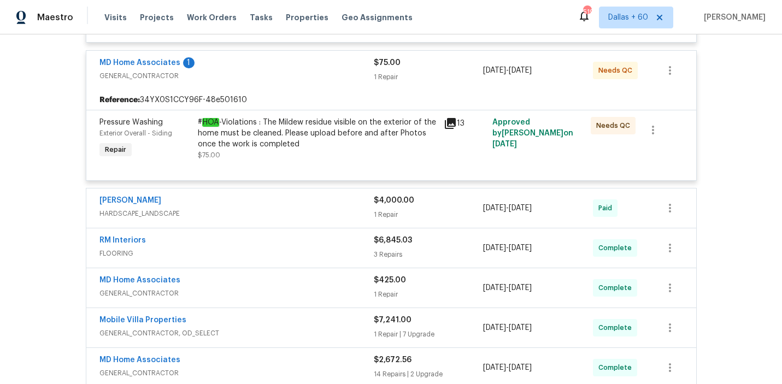
click at [285, 204] on div "Wendy Martin" at bounding box center [236, 201] width 274 height 13
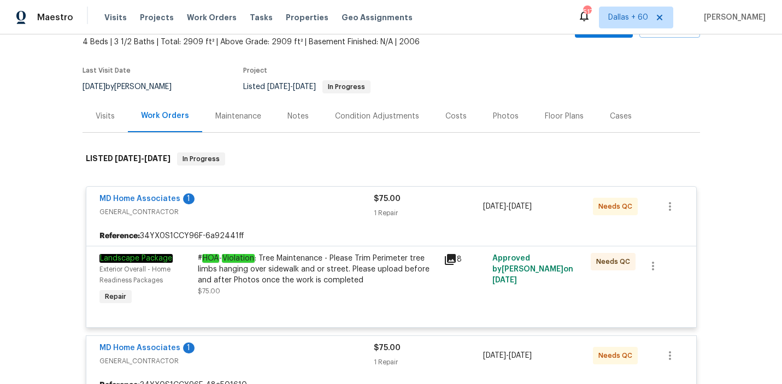
scroll to position [0, 0]
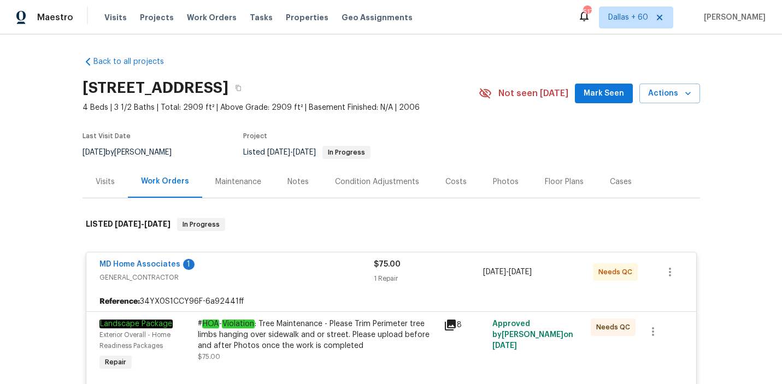
click at [146, 85] on h2 "9003 Willowbrook Cir, Bradenton, FL 34212" at bounding box center [156, 88] width 146 height 11
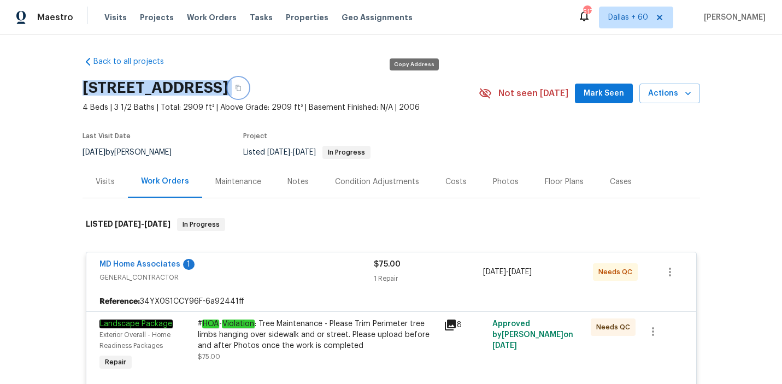
click at [242, 88] on icon "button" at bounding box center [238, 88] width 7 height 7
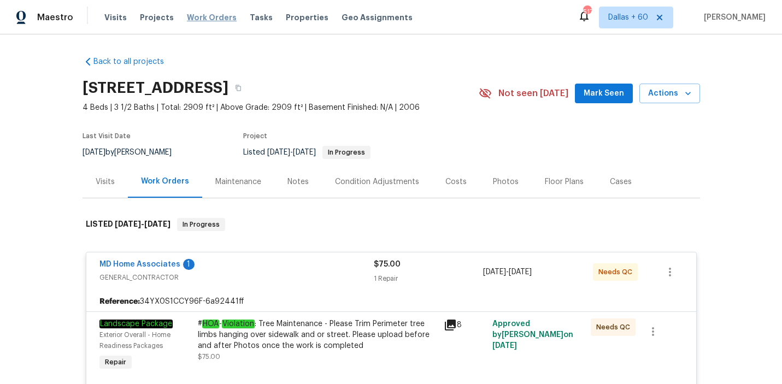
click at [215, 16] on span "Work Orders" at bounding box center [212, 17] width 50 height 11
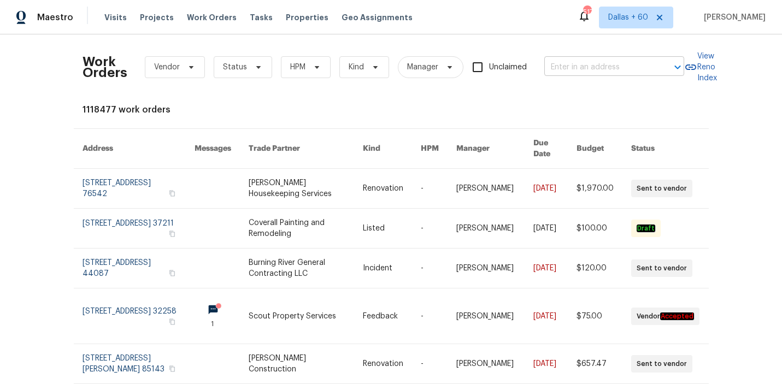
click at [623, 73] on input "text" at bounding box center [598, 67] width 109 height 17
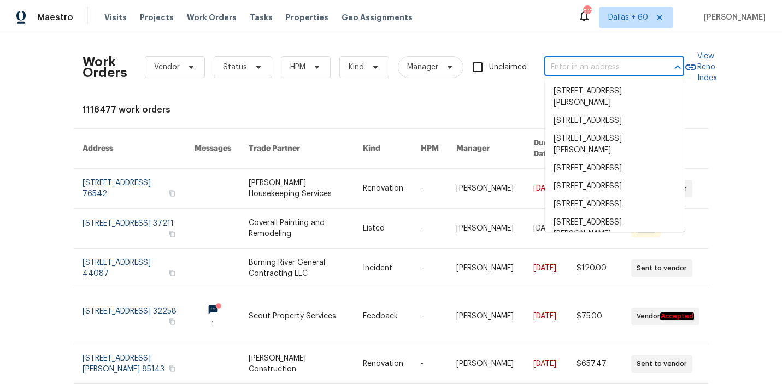
paste input "7087 Spinnaker Blvd, Englewood, FL 34224"
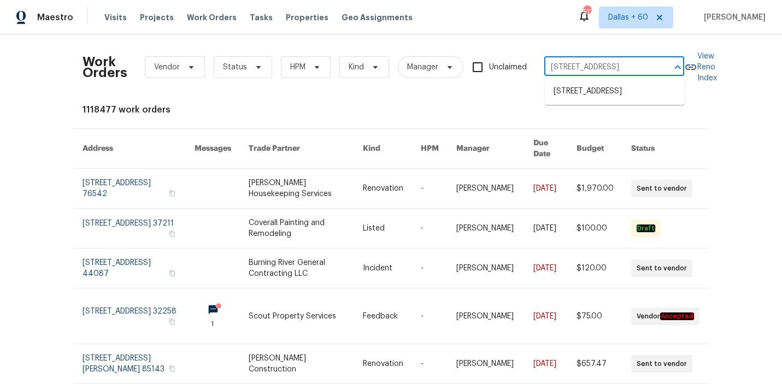
type input "7087 Spinnaker Blvd, Englewood, FL 34224"
click at [607, 99] on li "7087 Spinnaker Blvd, Englewood, FL 34224" at bounding box center [615, 92] width 140 height 18
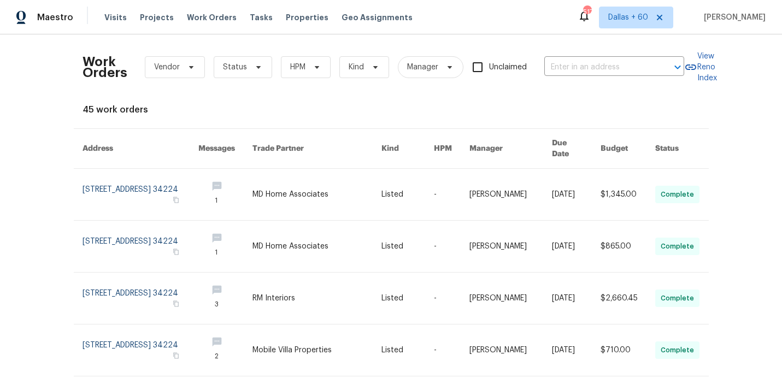
type input "7087 Spinnaker Blvd, Englewood, FL 34224"
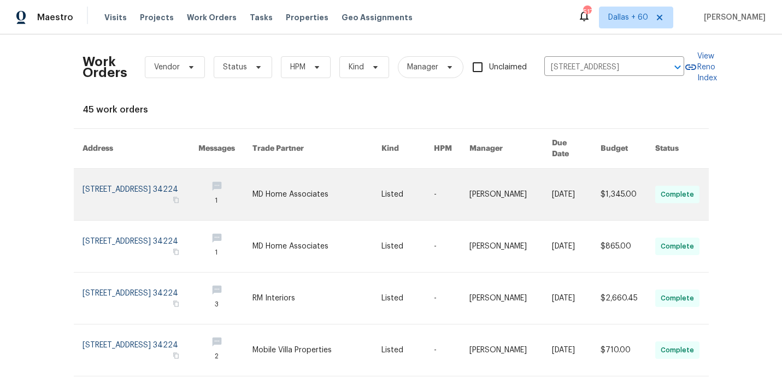
click at [253, 189] on link at bounding box center [225, 194] width 54 height 51
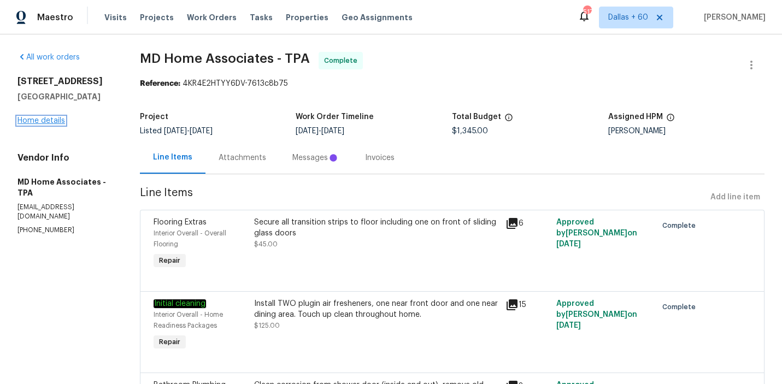
click at [61, 121] on link "Home details" at bounding box center [41, 121] width 48 height 8
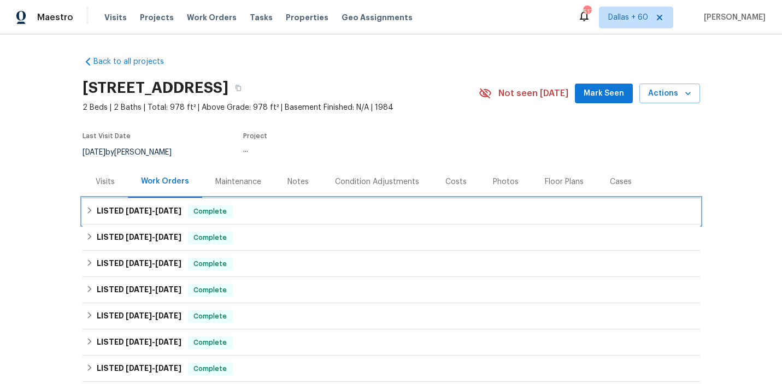
click at [339, 209] on div "LISTED 8/26/25 - 8/29/25 Complete" at bounding box center [391, 211] width 611 height 13
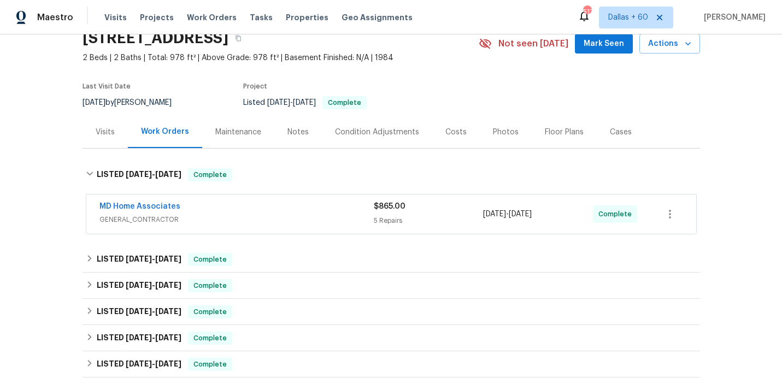
click at [339, 208] on div "MD Home Associates" at bounding box center [236, 207] width 274 height 13
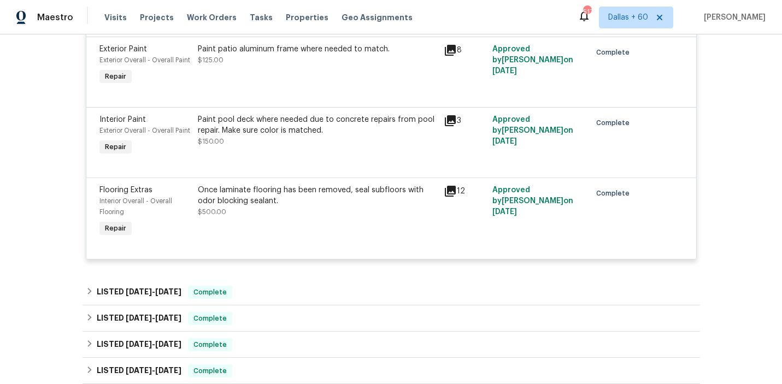
scroll to position [429, 0]
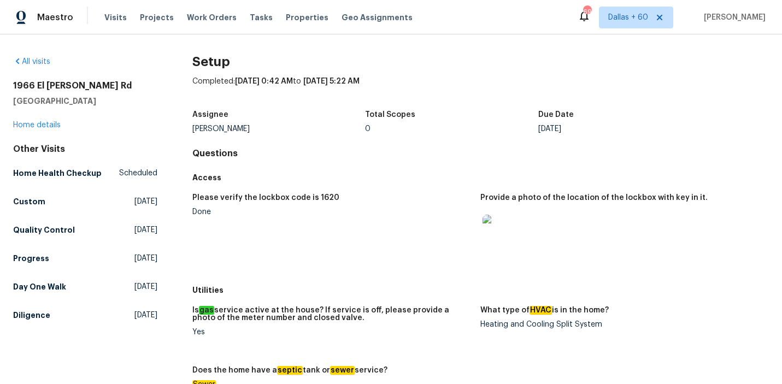
scroll to position [708, 0]
